Goal: Transaction & Acquisition: Purchase product/service

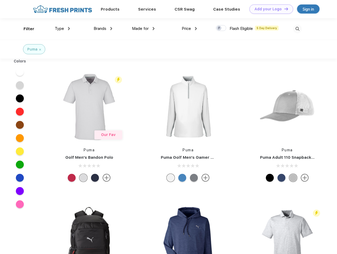
click at [269, 9] on link "Add your Logo Design Tool" at bounding box center [272, 8] width 44 height 9
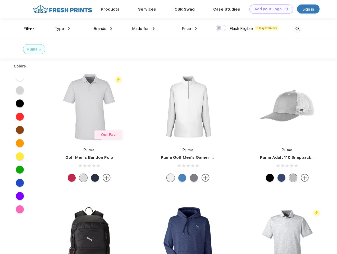
click at [0, 0] on div "Design Tool" at bounding box center [0, 0] width 0 height 0
click at [284, 9] on link "Add your Logo Design Tool" at bounding box center [272, 8] width 44 height 9
click at [25, 29] on div "Filter" at bounding box center [29, 29] width 11 height 6
click at [62, 29] on span "Type" at bounding box center [59, 28] width 9 height 5
click at [103, 29] on span "Brands" at bounding box center [100, 28] width 13 height 5
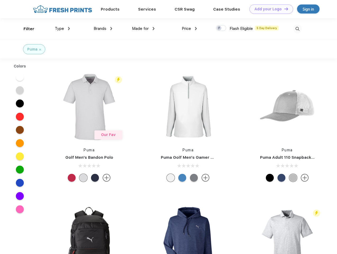
click at [143, 29] on span "Made for" at bounding box center [140, 28] width 17 height 5
click at [189, 29] on span "Price" at bounding box center [186, 28] width 9 height 5
click at [221, 28] on div at bounding box center [221, 28] width 10 height 6
click at [219, 28] on input "checkbox" at bounding box center [217, 26] width 3 height 3
click at [297, 29] on img at bounding box center [297, 29] width 9 height 9
